Goal: Complete application form

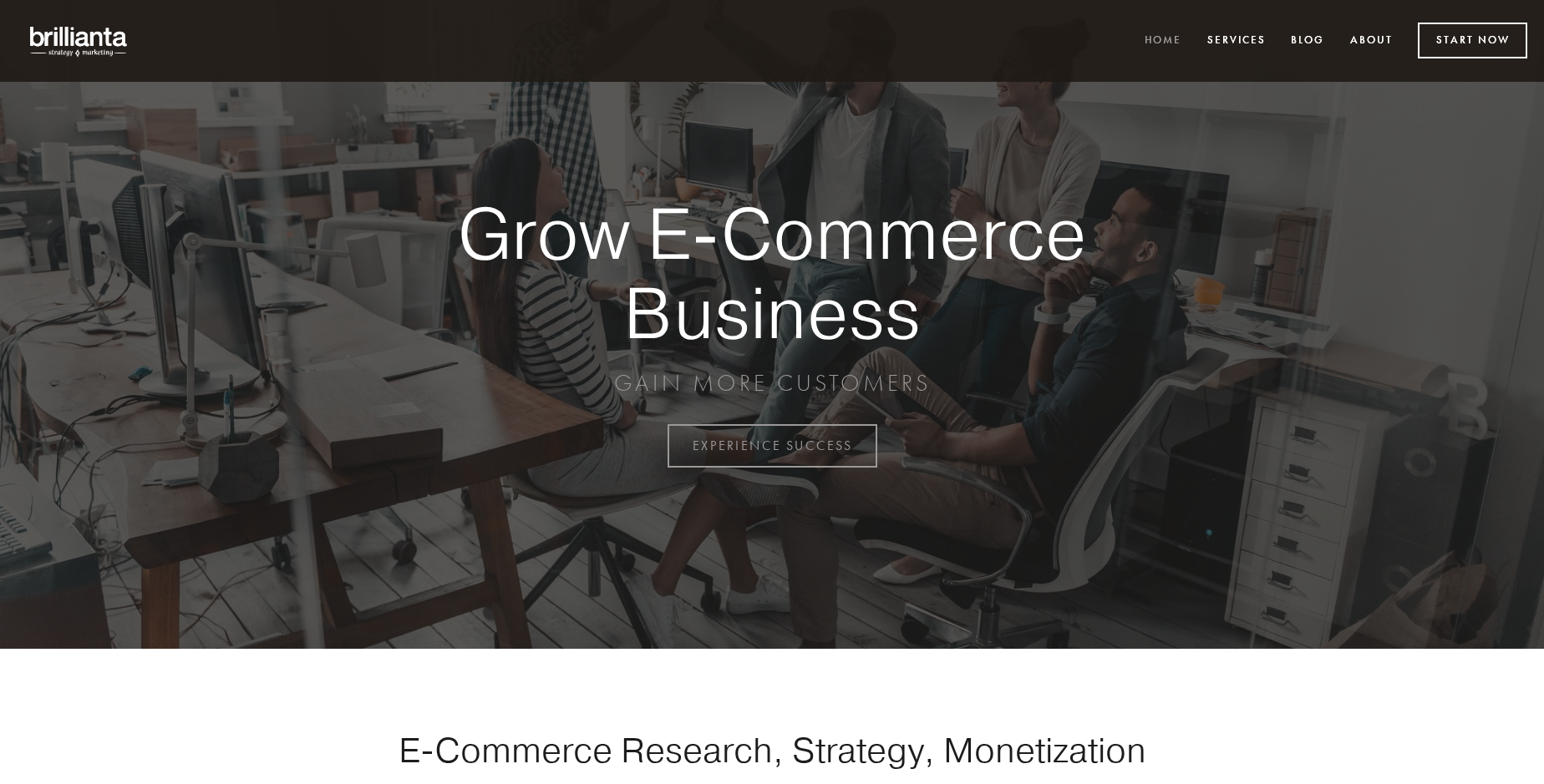
scroll to position [4377, 0]
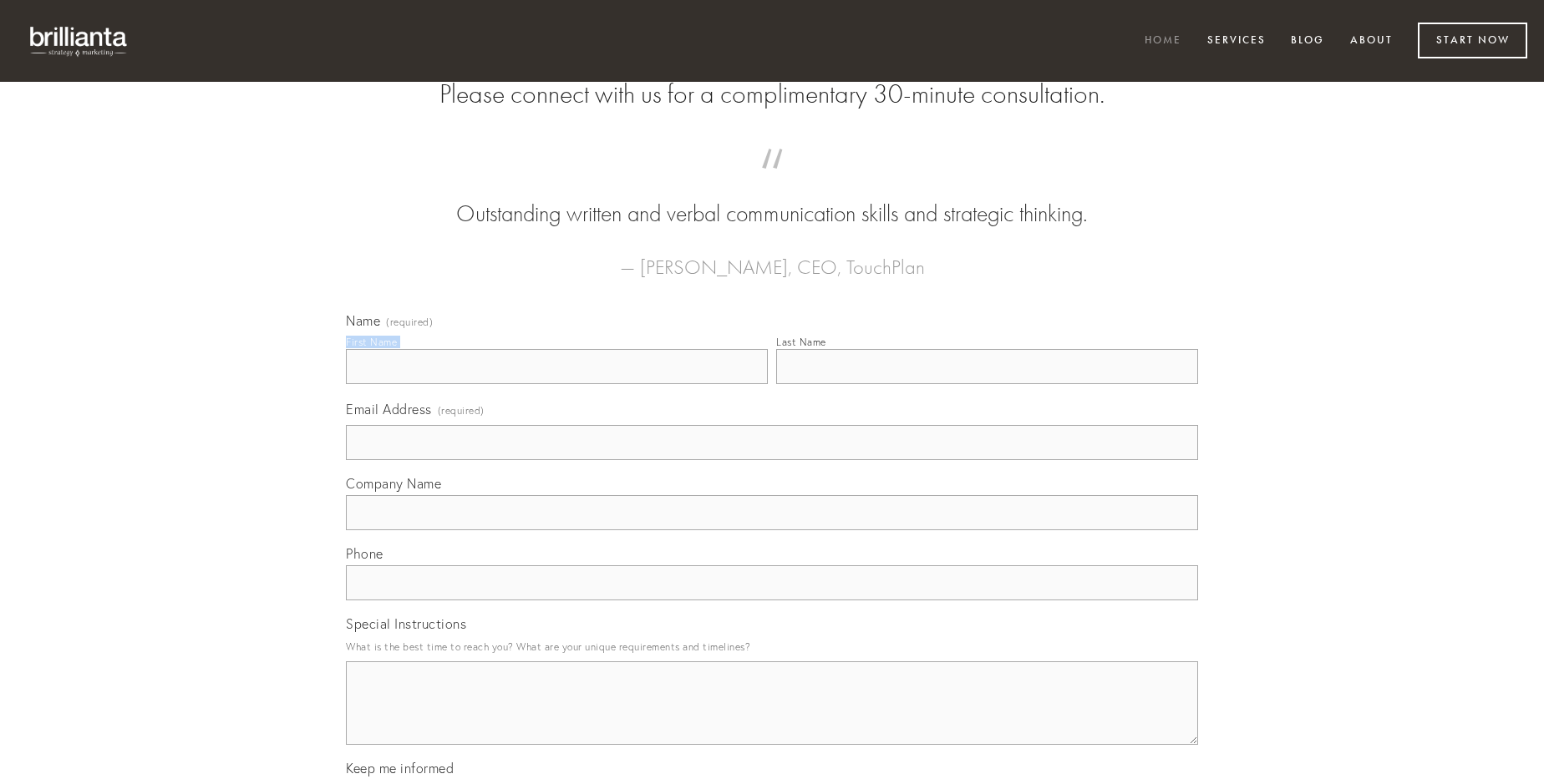
type input "[PERSON_NAME]"
click at [987, 385] on input "Last Name" at bounding box center [987, 366] width 422 height 35
type input "[PERSON_NAME]"
click at [772, 460] on input "Email Address (required)" at bounding box center [772, 442] width 852 height 35
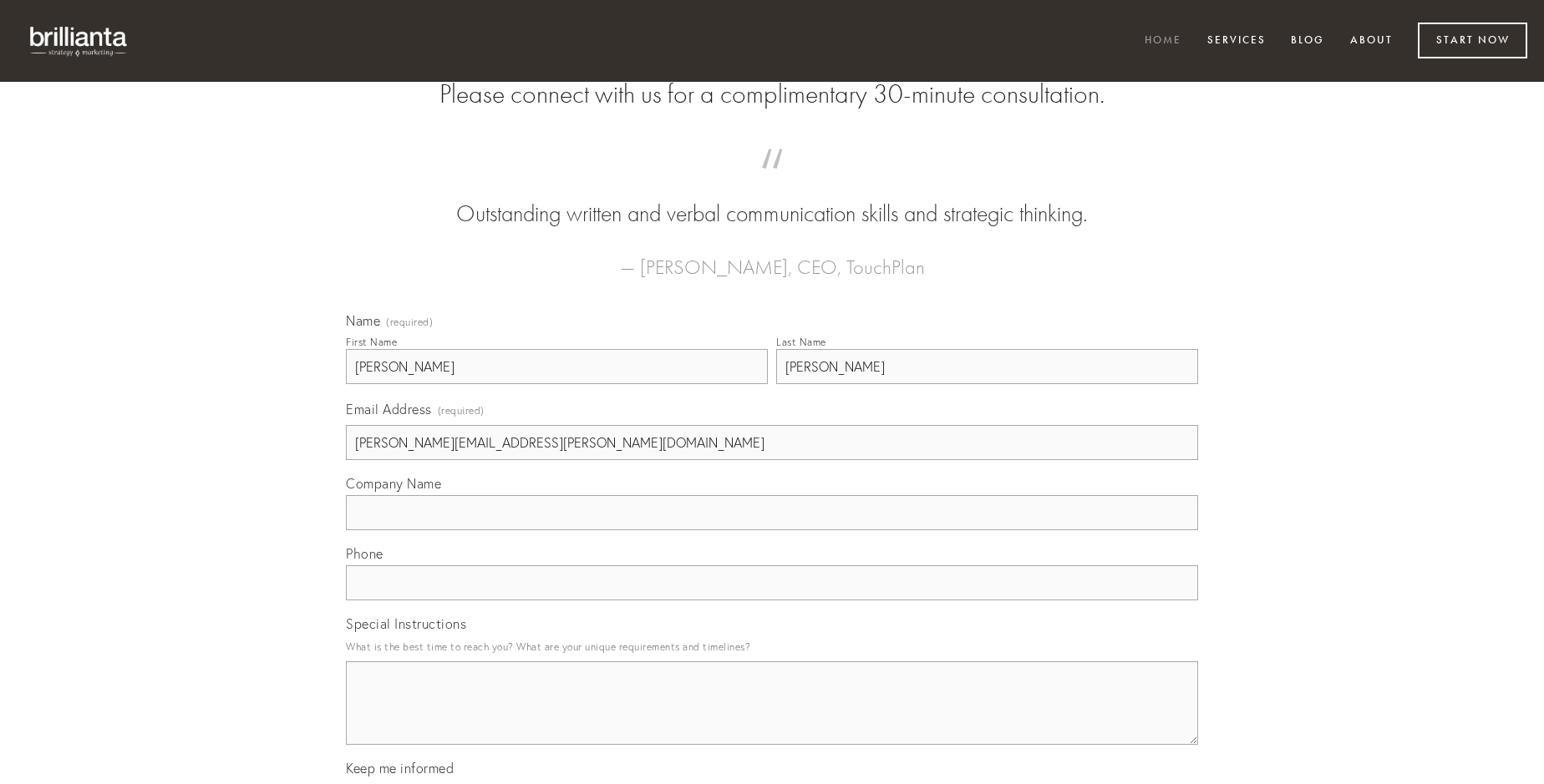
type input "[PERSON_NAME][EMAIL_ADDRESS][PERSON_NAME][DOMAIN_NAME]"
click at [772, 530] on input "Company Name" at bounding box center [772, 512] width 852 height 35
type input "[PERSON_NAME]"
click at [772, 601] on input "text" at bounding box center [772, 582] width 852 height 35
click at [772, 718] on textarea "Special Instructions" at bounding box center [772, 703] width 852 height 84
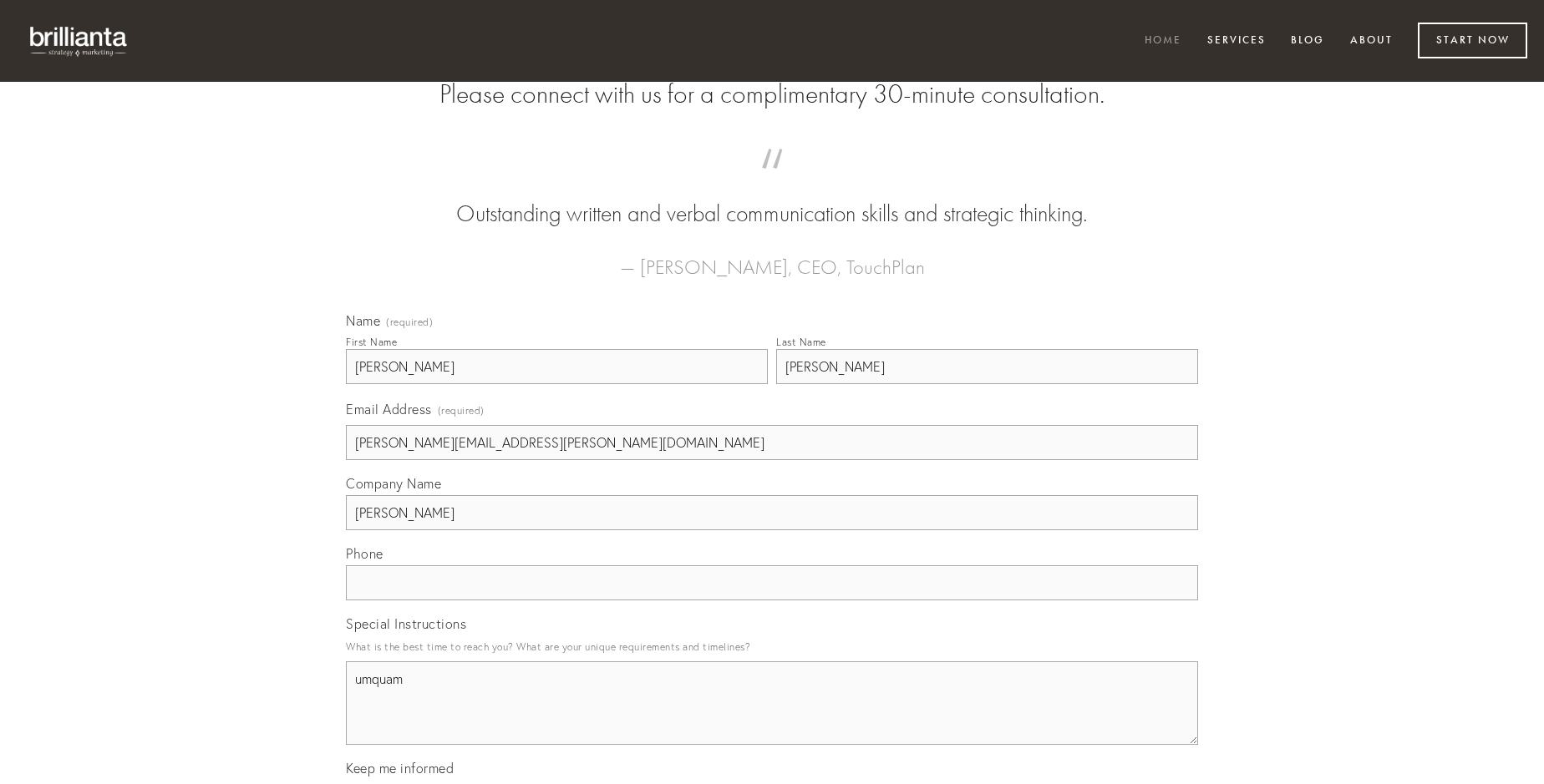
type textarea "umquam"
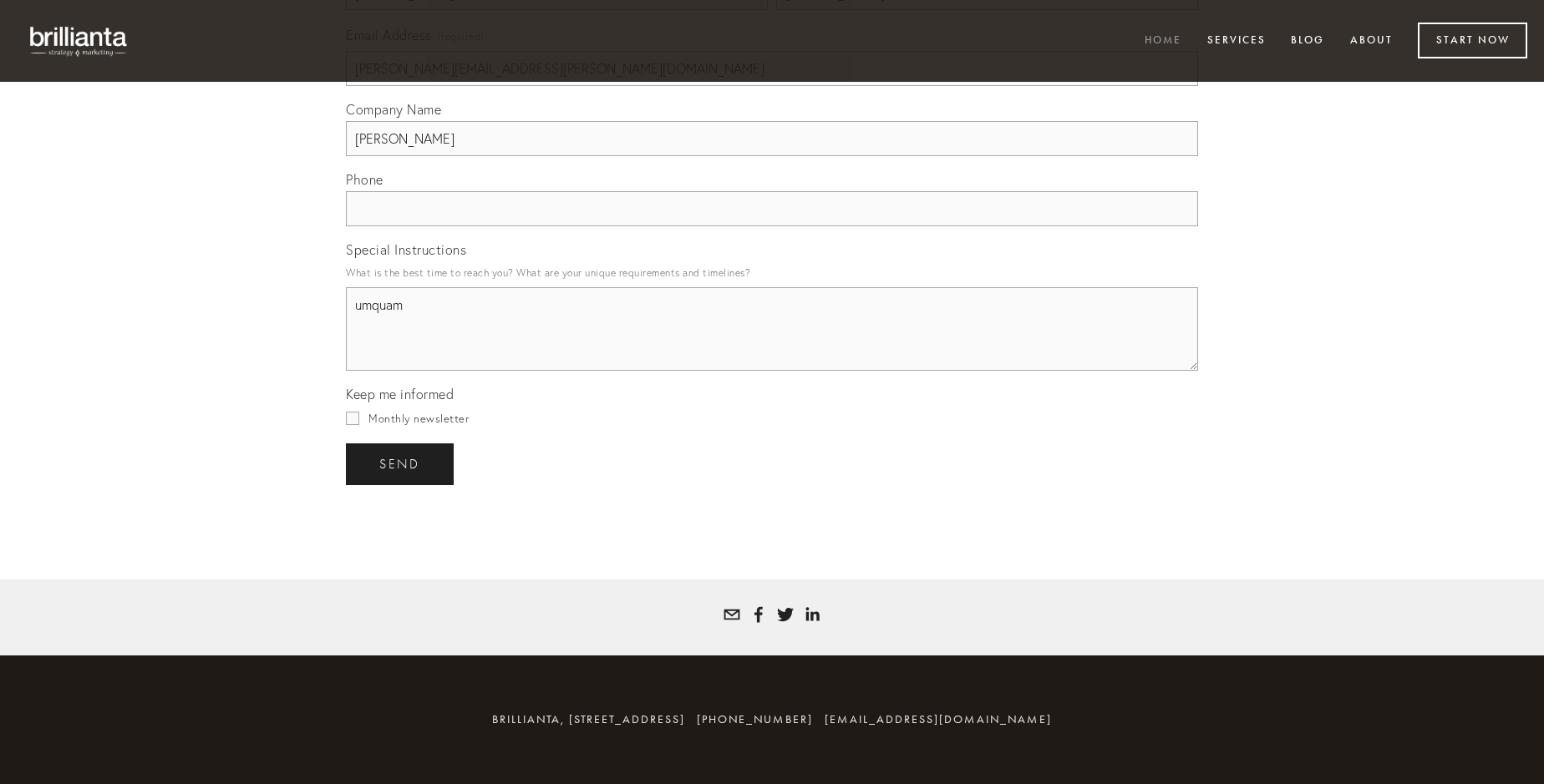
click at [401, 463] on span "send" at bounding box center [400, 463] width 41 height 15
